Goal: Navigation & Orientation: Find specific page/section

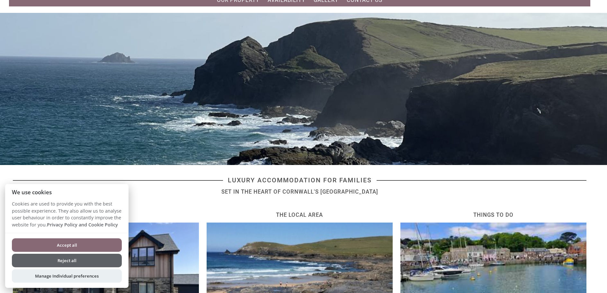
scroll to position [32, 0]
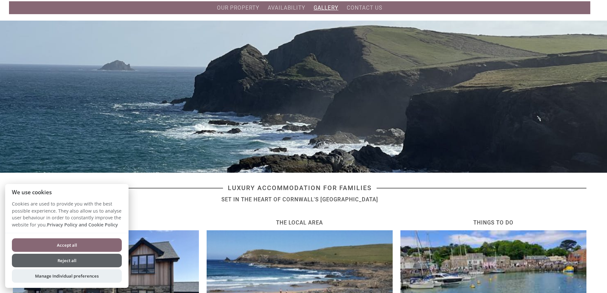
click at [325, 7] on link "Gallery" at bounding box center [326, 7] width 25 height 6
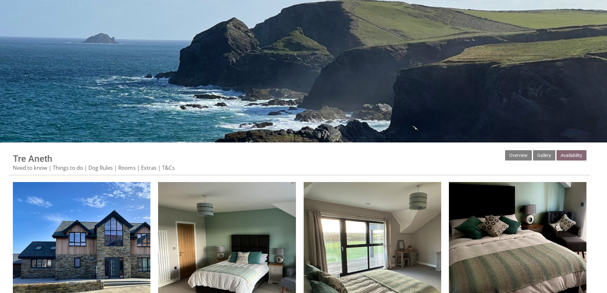
scroll to position [161, 0]
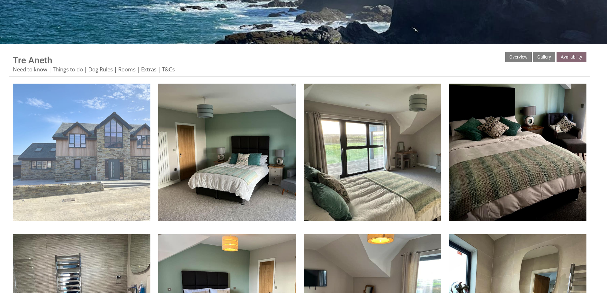
click at [103, 132] on img at bounding box center [82, 153] width 138 height 138
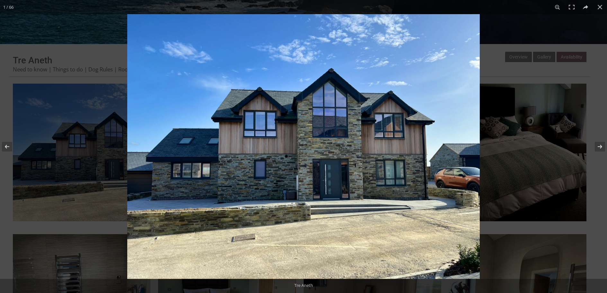
click at [442, 162] on img at bounding box center [303, 146] width 353 height 264
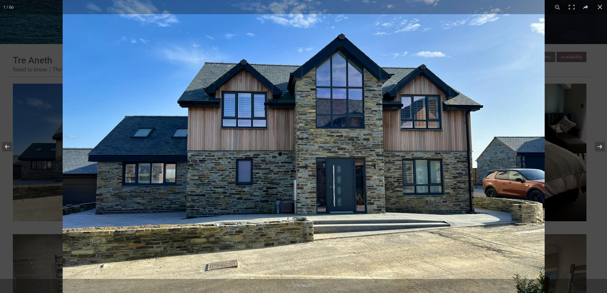
click at [442, 162] on img at bounding box center [304, 141] width 482 height 362
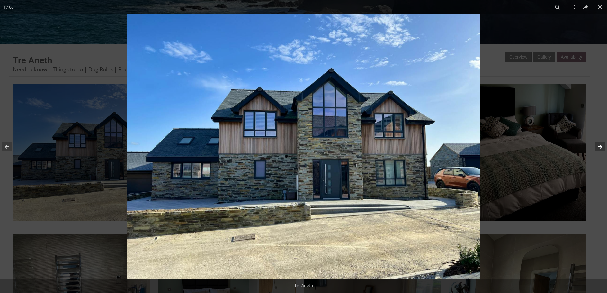
click at [599, 148] on button at bounding box center [596, 146] width 22 height 32
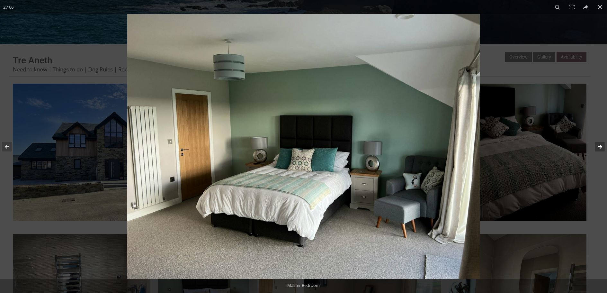
click at [599, 148] on button at bounding box center [596, 146] width 22 height 32
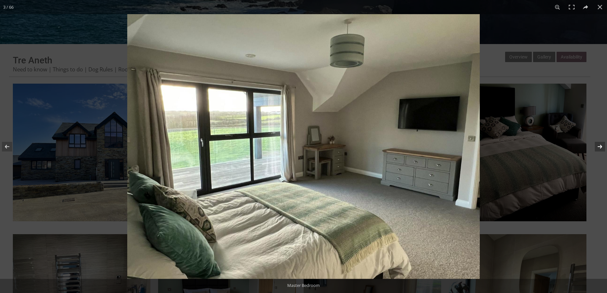
click at [599, 148] on button at bounding box center [596, 146] width 22 height 32
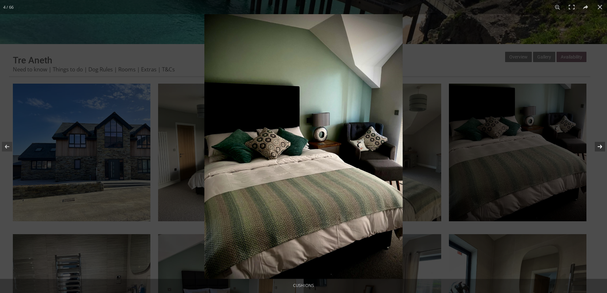
click at [599, 148] on button at bounding box center [596, 146] width 22 height 32
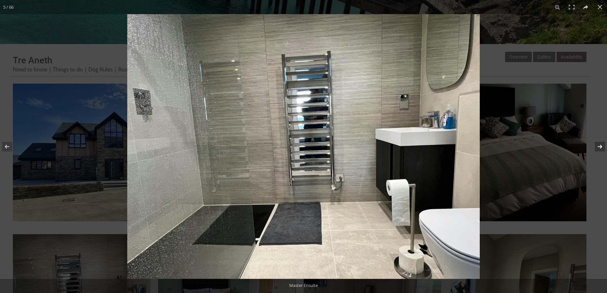
click at [599, 148] on button at bounding box center [596, 146] width 22 height 32
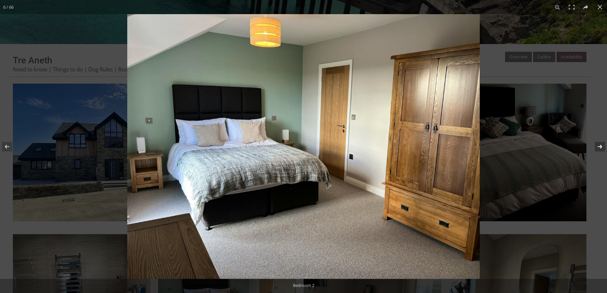
click at [599, 148] on button at bounding box center [596, 146] width 22 height 32
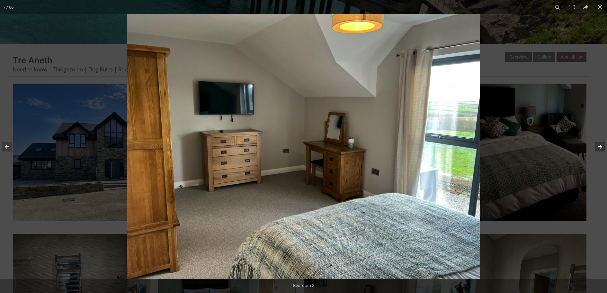
click at [599, 148] on button at bounding box center [596, 146] width 22 height 32
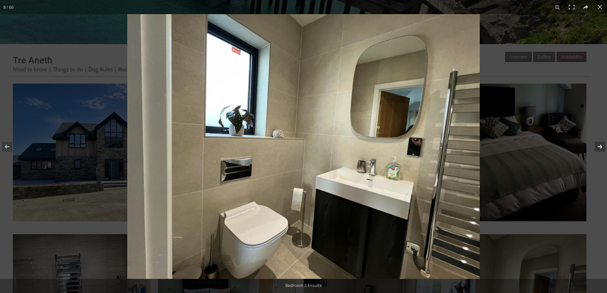
click at [599, 148] on button at bounding box center [596, 146] width 22 height 32
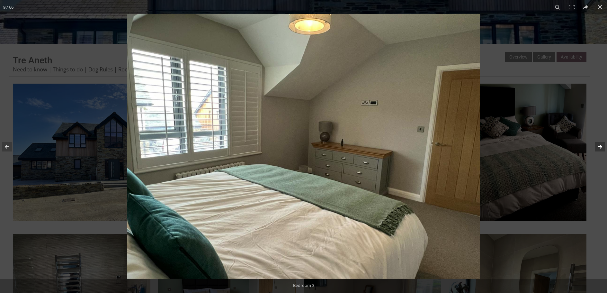
click at [599, 148] on button at bounding box center [596, 146] width 22 height 32
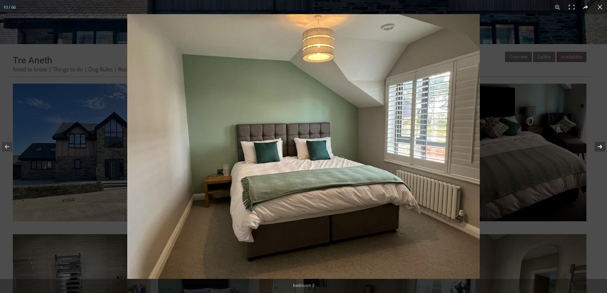
click at [599, 148] on button at bounding box center [596, 146] width 22 height 32
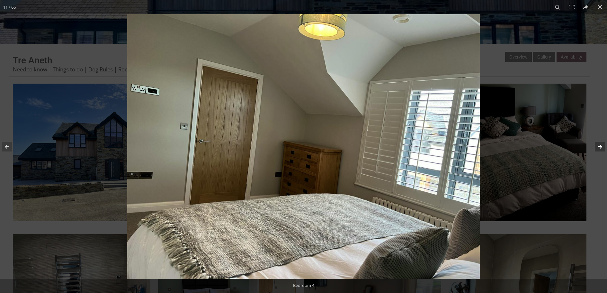
click at [599, 148] on button at bounding box center [596, 146] width 22 height 32
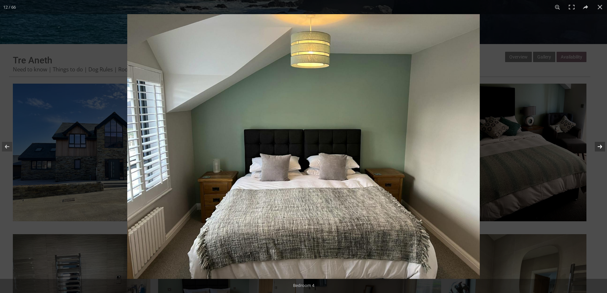
click at [601, 143] on button at bounding box center [596, 146] width 22 height 32
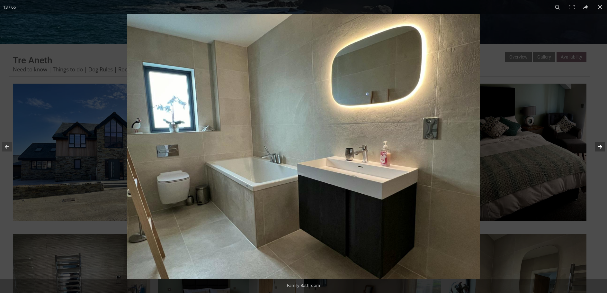
click at [601, 143] on button at bounding box center [596, 146] width 22 height 32
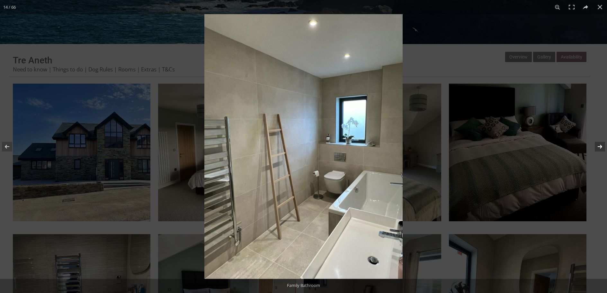
click at [601, 143] on button at bounding box center [596, 146] width 22 height 32
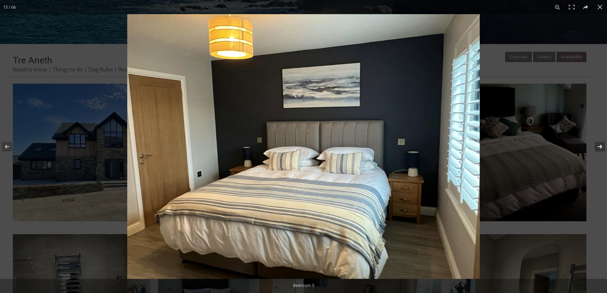
click at [601, 143] on button at bounding box center [596, 146] width 22 height 32
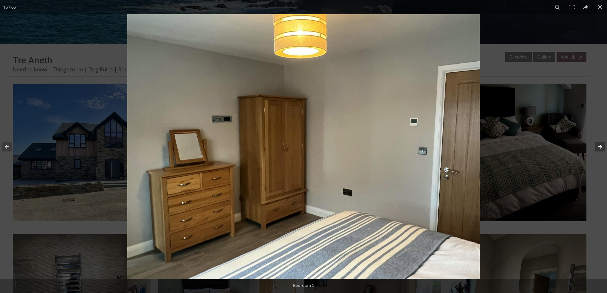
click at [601, 143] on button at bounding box center [596, 146] width 22 height 32
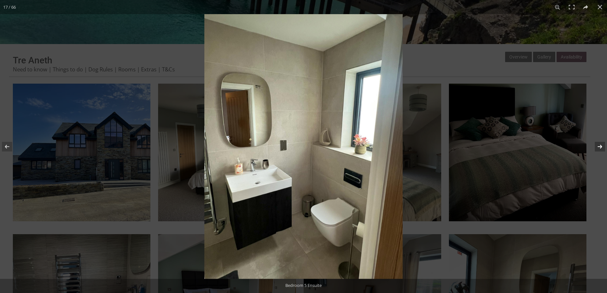
click at [601, 143] on button at bounding box center [596, 146] width 22 height 32
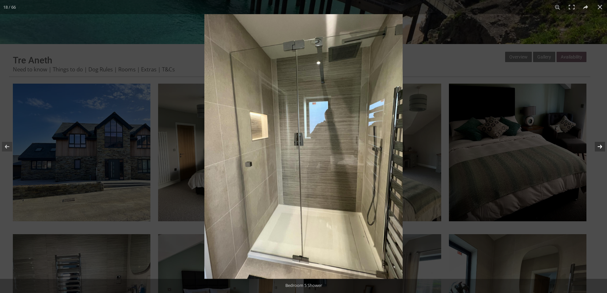
click at [601, 143] on button at bounding box center [596, 146] width 22 height 32
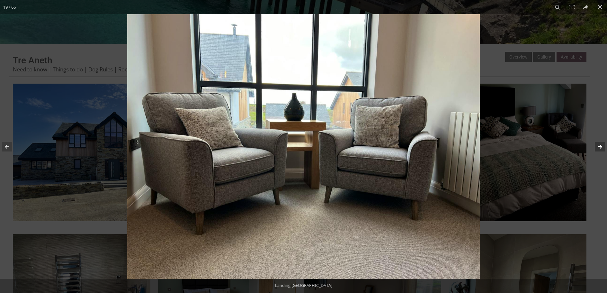
click at [601, 143] on button at bounding box center [596, 146] width 22 height 32
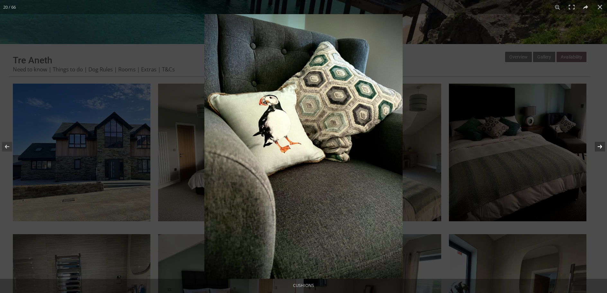
click at [601, 143] on button at bounding box center [596, 146] width 22 height 32
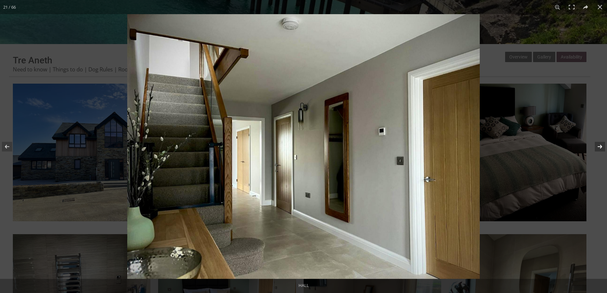
click at [601, 143] on button at bounding box center [596, 146] width 22 height 32
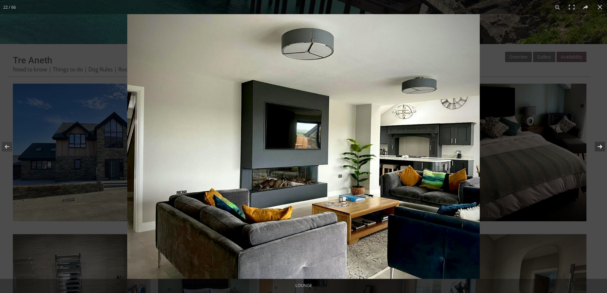
click at [601, 143] on button at bounding box center [596, 146] width 22 height 32
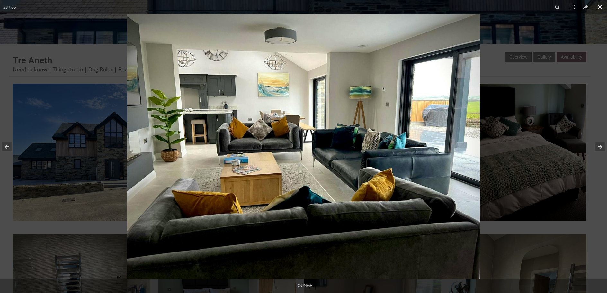
click at [601, 8] on button at bounding box center [600, 7] width 14 height 14
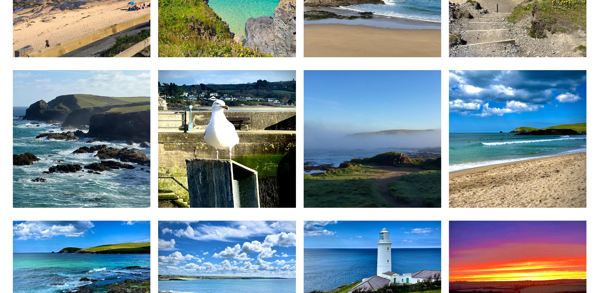
scroll to position [2442, 0]
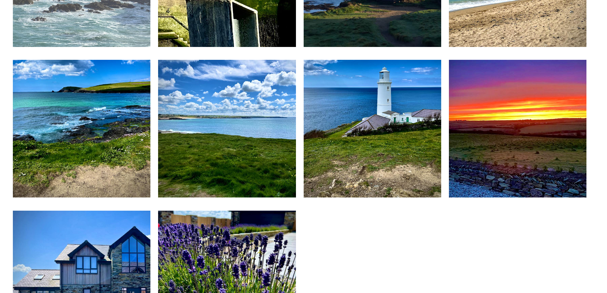
scroll to position [32, 0]
